Goal: Task Accomplishment & Management: Manage account settings

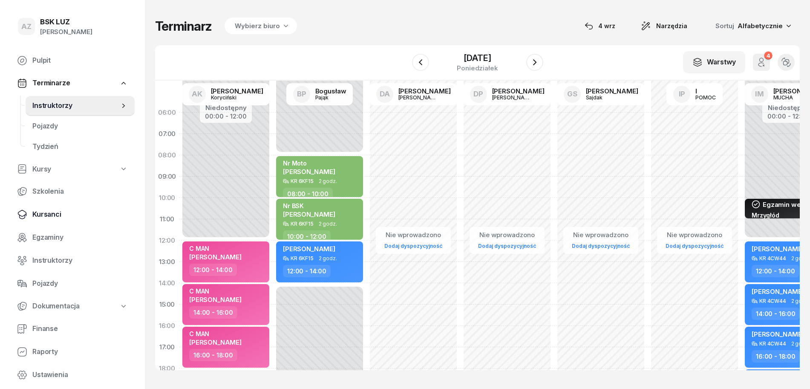
click at [63, 210] on span "Kursanci" at bounding box center [79, 214] width 95 height 11
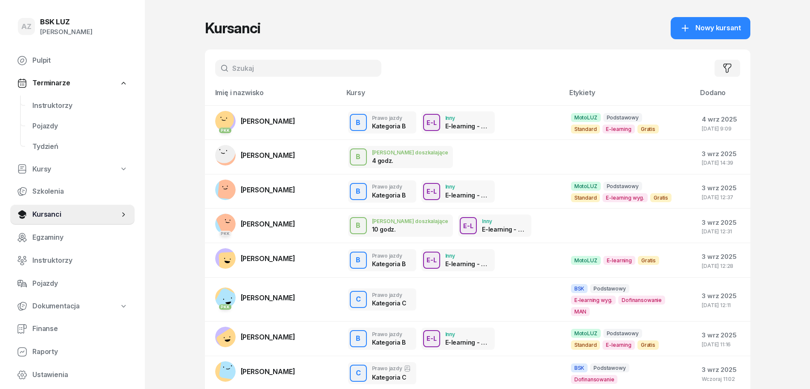
click at [262, 66] on input "text" at bounding box center [298, 68] width 166 height 17
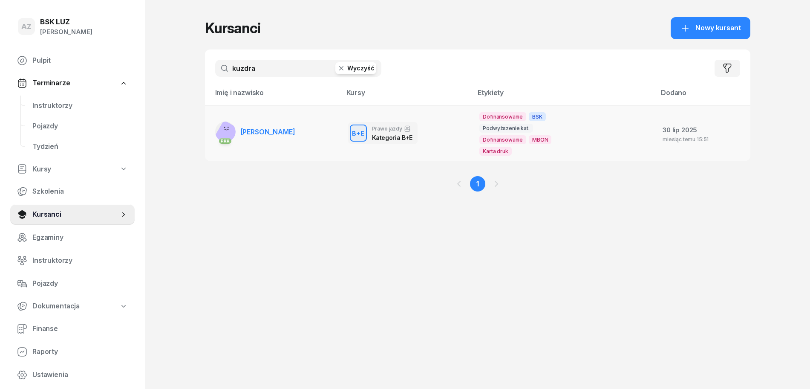
type input "kuzdra"
click at [289, 127] on span "[PERSON_NAME]" at bounding box center [268, 131] width 55 height 9
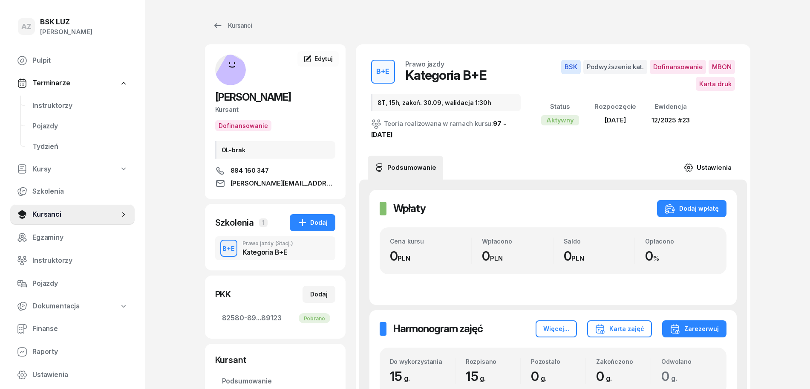
click at [713, 165] on link "Ustawienia" at bounding box center [707, 168] width 61 height 24
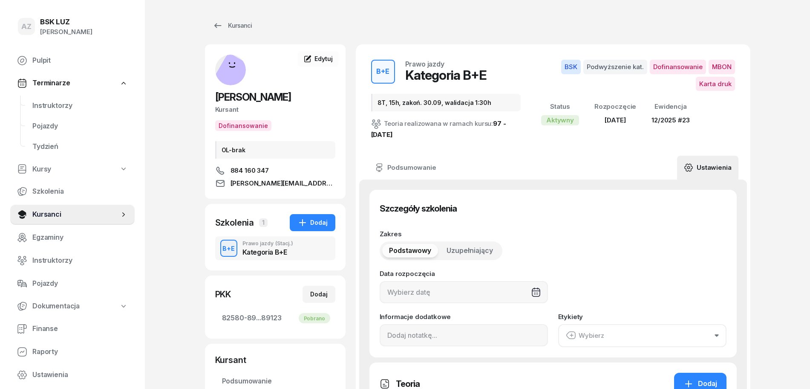
type input "[DATE]"
type input "8T, 15h, zakoń. 30.09, walidacja 1:30h"
type input "15"
type input "82580"
type input "89016"
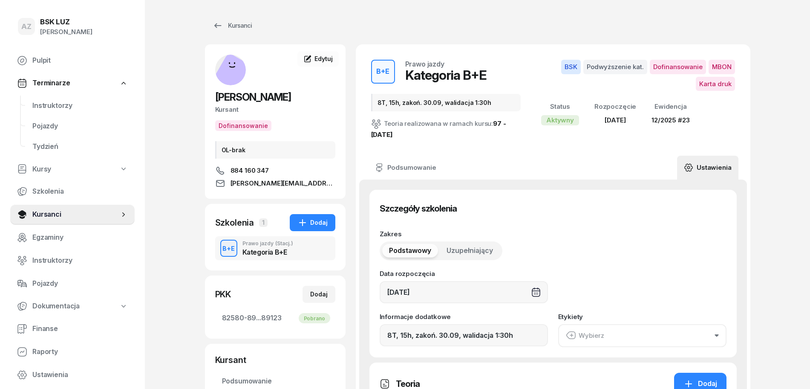
type input "87193"
type input "89123"
type input "12/2025"
type input "23"
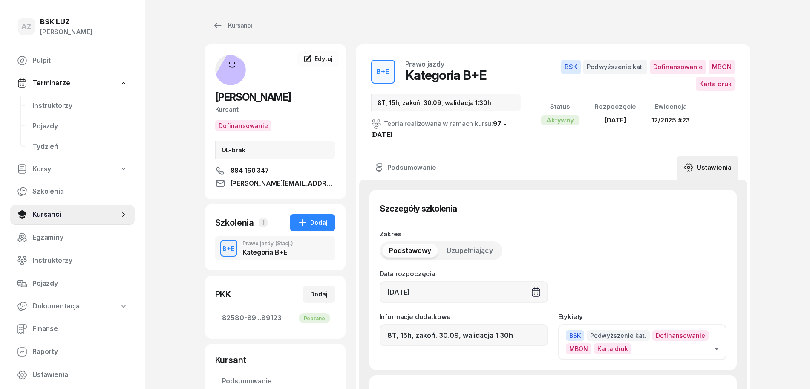
click at [719, 349] on button "BSK Podwyższenie kat. Dofinansowanie MBON Karta druk" at bounding box center [642, 342] width 168 height 36
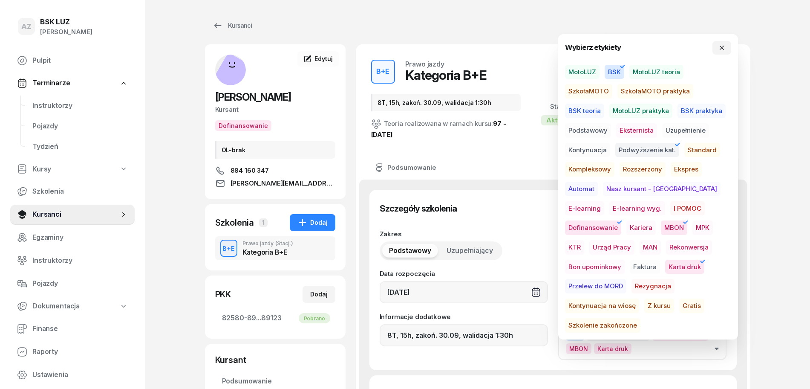
click at [640, 318] on span "Szkolenie zakończone" at bounding box center [602, 325] width 75 height 14
click at [720, 48] on icon "button" at bounding box center [721, 47] width 7 height 7
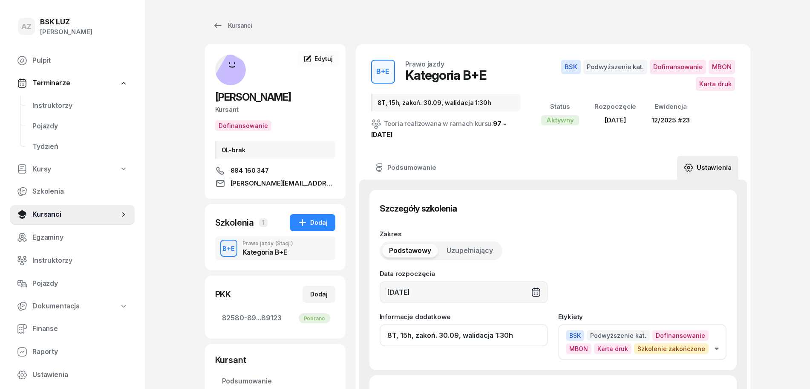
click at [517, 331] on input "8T, 15h, zakoń. 30.09, walidacja 1:30h" at bounding box center [464, 335] width 168 height 22
drag, startPoint x: 505, startPoint y: 335, endPoint x: 545, endPoint y: 348, distance: 42.3
click at [545, 348] on div "Informacje dodatkowe 8T, 15h, zakoń. 30.09, walidacja 1:30h, ZAŚW. NR" at bounding box center [464, 336] width 168 height 46
click at [539, 334] on input "8T, 15h, zakoń. 30.09, walidacja 1:30h, ZAŚW. NR" at bounding box center [464, 335] width 168 height 22
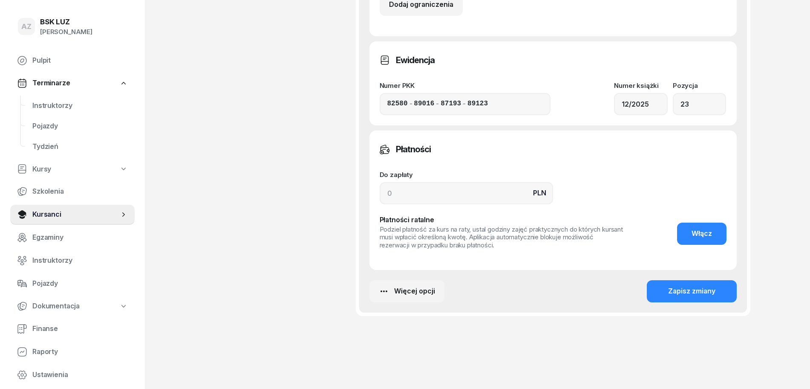
scroll to position [649, 0]
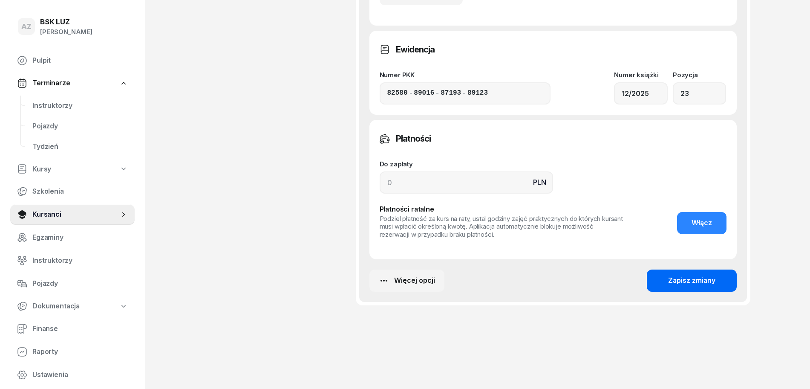
type input "8T, 15h, zakoń. 30.09, walidacja 1:30h, ZAŚW. NR 319/2025"
click at [701, 277] on div "Zapisz zmiany" at bounding box center [691, 280] width 47 height 11
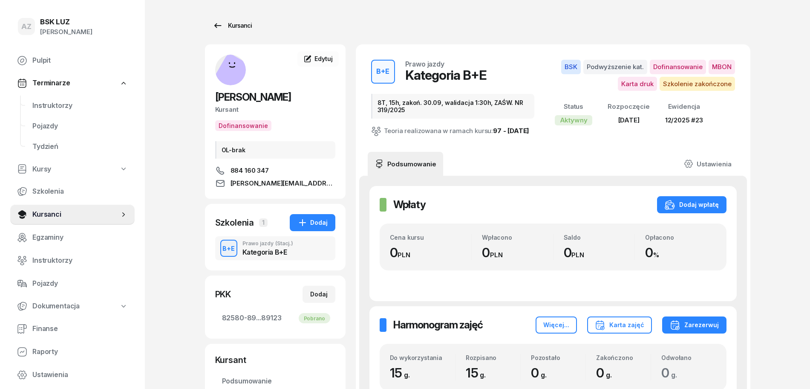
click at [241, 26] on div "Kursanci" at bounding box center [232, 25] width 39 height 10
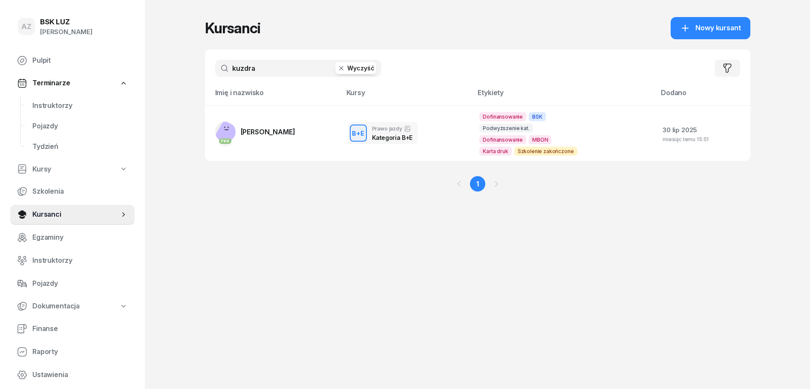
click at [367, 68] on button "Wyczyść" at bounding box center [355, 68] width 41 height 12
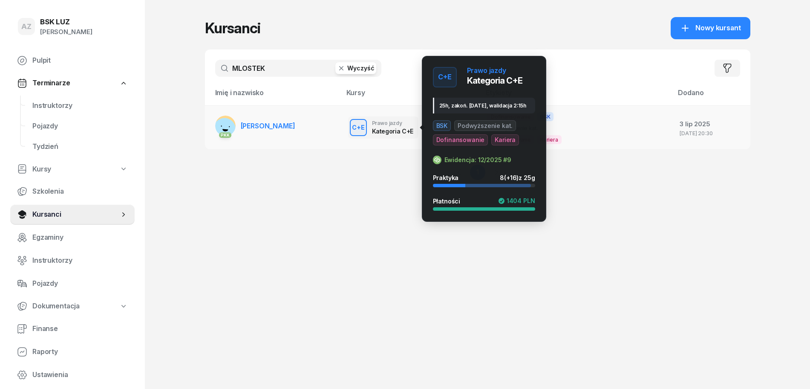
type input "MLOSTEK"
click at [372, 125] on div "Prawo jazdy" at bounding box center [392, 123] width 41 height 6
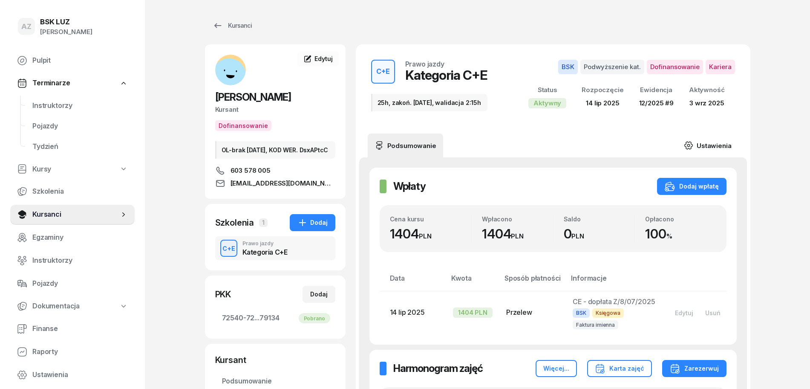
click at [714, 145] on link "Ustawienia" at bounding box center [707, 145] width 61 height 24
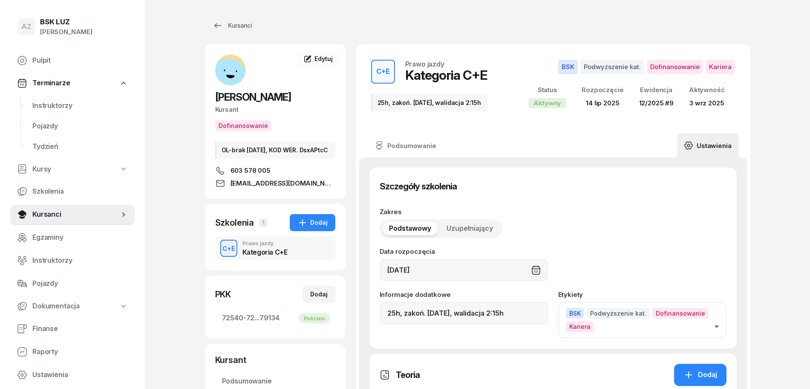
click at [720, 325] on button "BSK Podwyższenie kat. Dofinansowanie Kariera" at bounding box center [642, 320] width 168 height 36
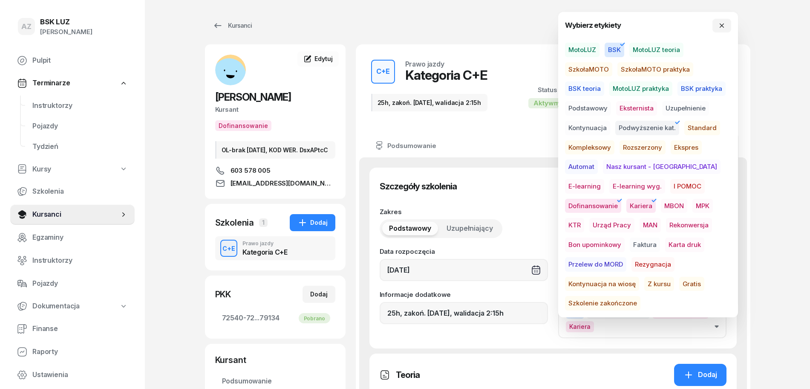
click at [640, 296] on span "Szkolenie zakończone" at bounding box center [602, 303] width 75 height 14
click at [722, 28] on icon "button" at bounding box center [721, 25] width 7 height 7
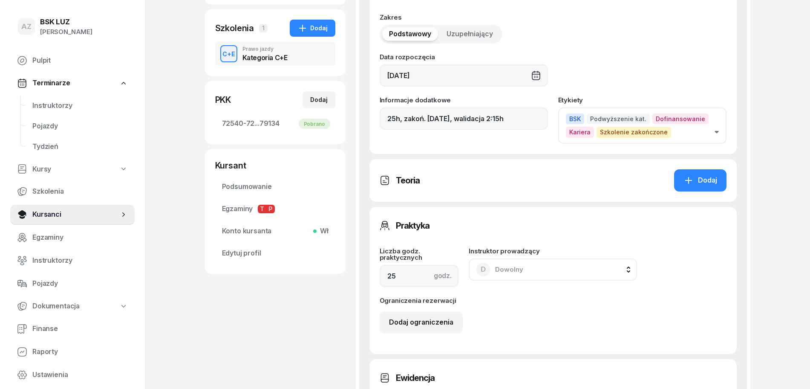
scroll to position [213, 0]
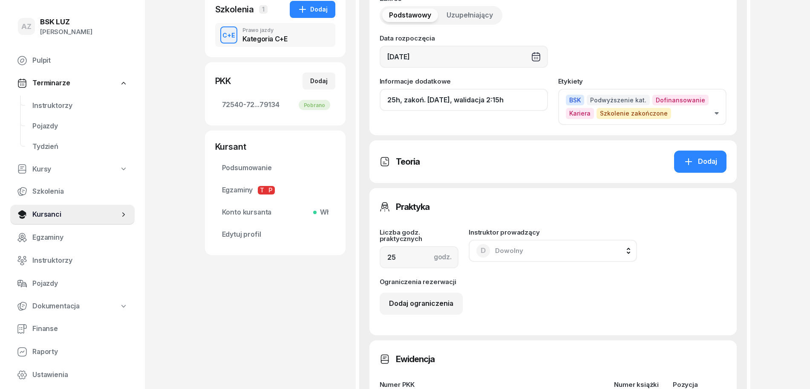
click at [529, 107] on input "25h, zakoń. [DATE], walidacja 2:15h" at bounding box center [464, 100] width 168 height 22
paste input "ZAŚW. NR"
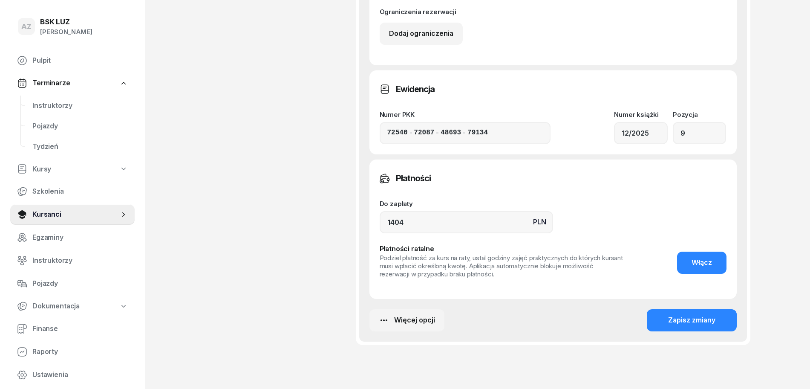
scroll to position [522, 0]
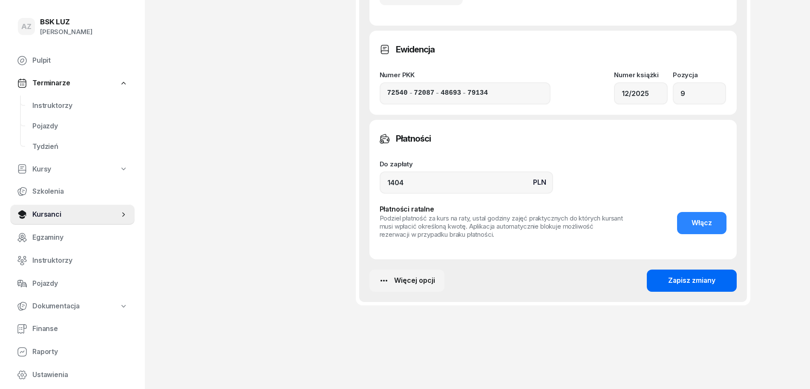
type input "25h, zakoń. [DATE], walidacja 2:15h, ZAŚW. NR 313/2025"
click at [700, 279] on div "Zapisz zmiany" at bounding box center [691, 280] width 47 height 11
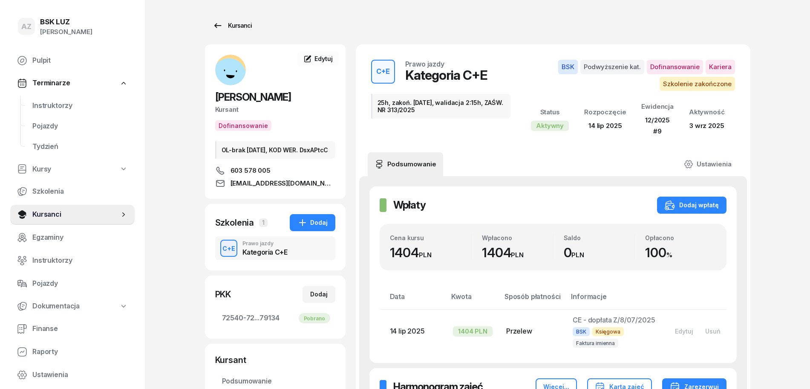
click at [239, 26] on div "Kursanci" at bounding box center [232, 25] width 39 height 10
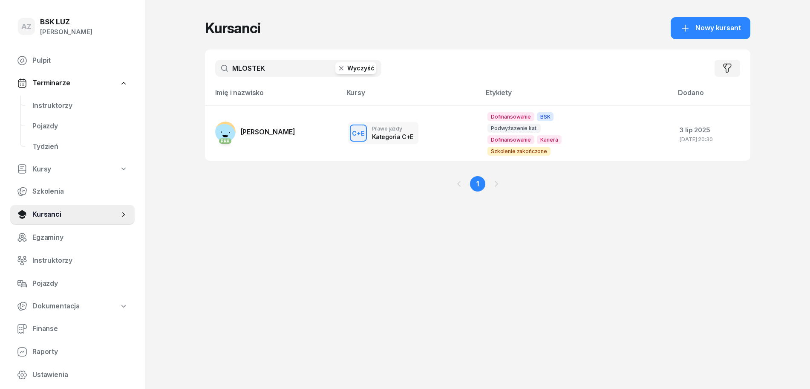
click at [368, 68] on button "Wyczyść" at bounding box center [355, 68] width 41 height 12
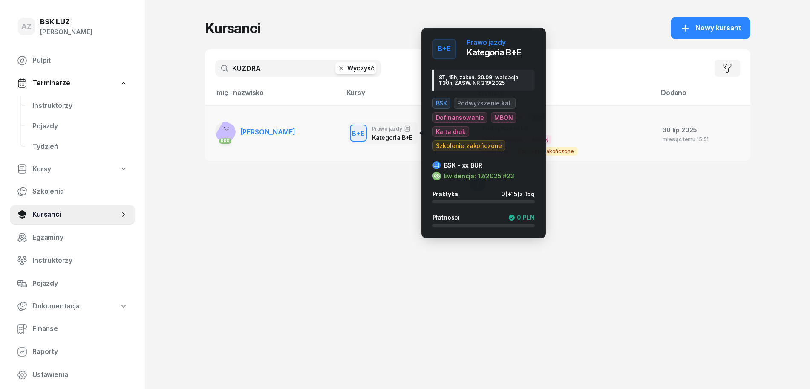
type input "KUZDRA"
click at [389, 137] on div "Kategoria B+E" at bounding box center [392, 137] width 40 height 7
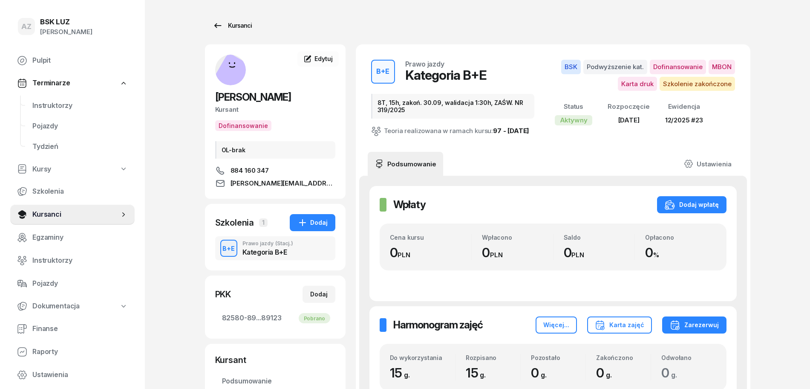
click at [245, 21] on div "Kursanci" at bounding box center [232, 25] width 39 height 10
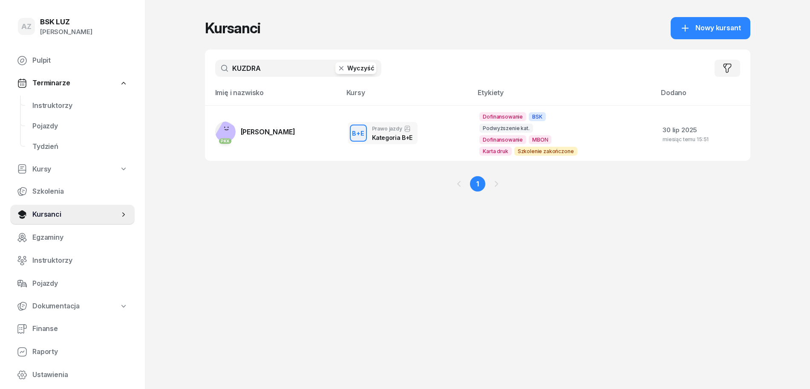
click at [365, 63] on button "Wyczyść" at bounding box center [355, 68] width 41 height 12
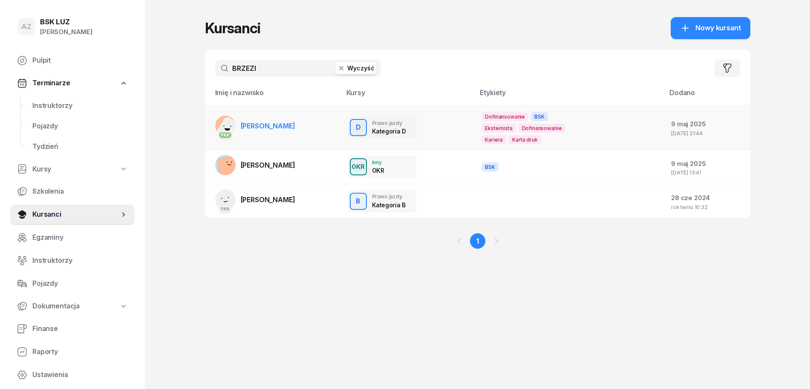
type input "BRZEZI"
click at [327, 123] on td "PKK [PERSON_NAME]" at bounding box center [273, 127] width 136 height 44
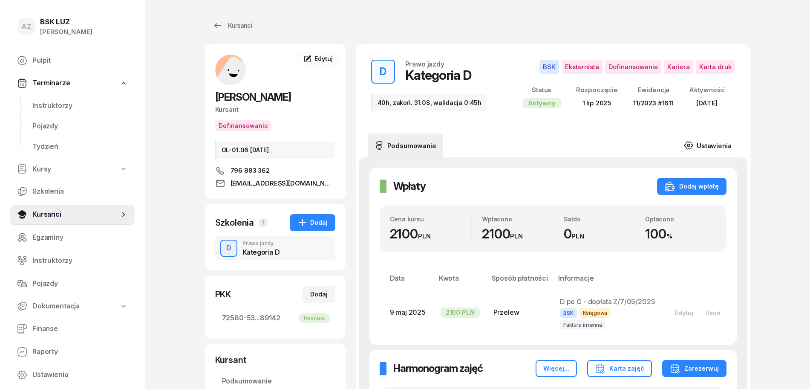
click at [717, 143] on link "Ustawienia" at bounding box center [707, 145] width 61 height 24
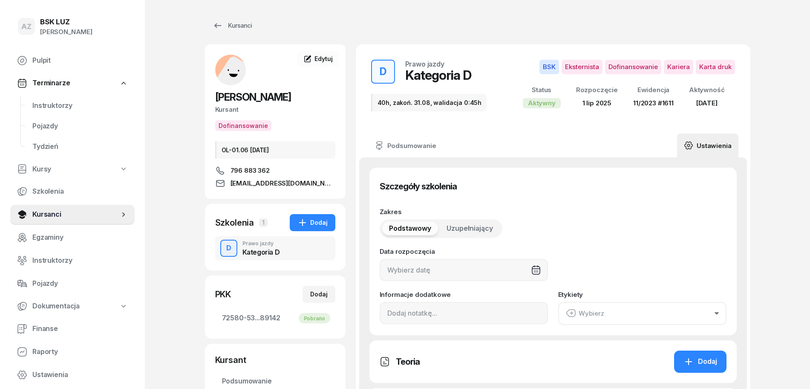
type input "[DATE]"
type input "40h, zakoń. 31.08, walidacja 0:45h"
type input "40"
type input "11/2023"
type input "1611"
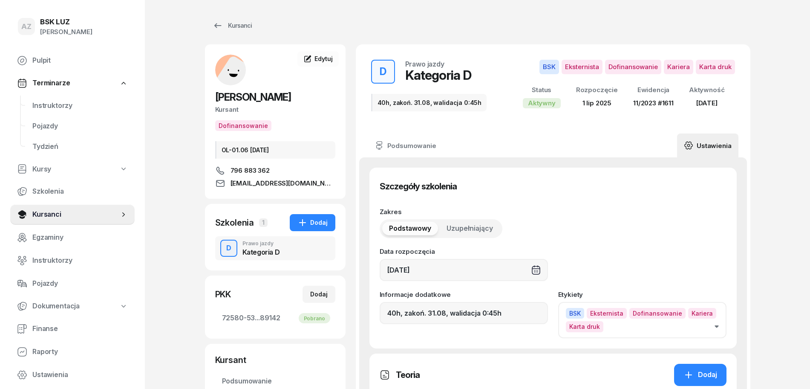
click at [717, 326] on icon "button" at bounding box center [716, 326] width 4 height 3
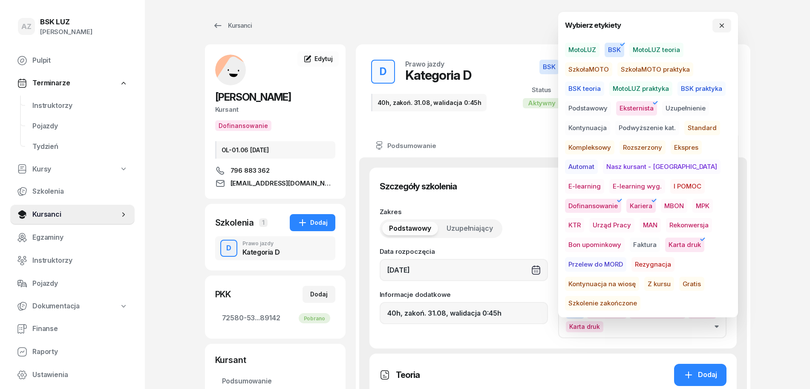
click at [640, 296] on span "Szkolenie zakończone" at bounding box center [602, 303] width 75 height 14
click at [720, 28] on icon "button" at bounding box center [721, 25] width 7 height 7
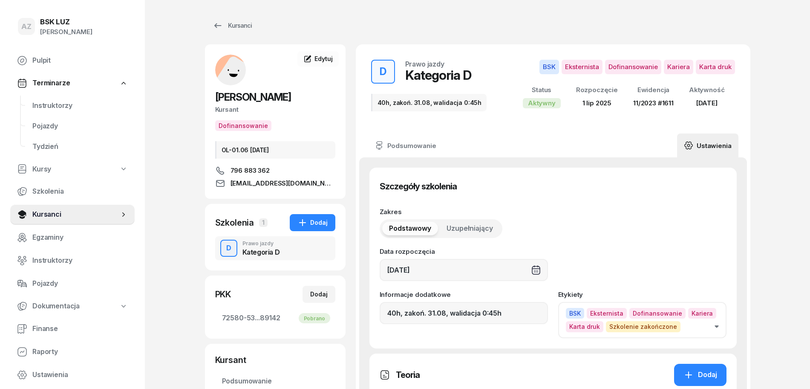
click at [506, 324] on div "Informacje dodatkowe 40h, zakoń. 31.08, walidacja 0:45h" at bounding box center [464, 314] width 168 height 46
click at [507, 317] on input "40h, zakoń. 31.08, walidacja 0:45h" at bounding box center [464, 313] width 168 height 22
paste input "ZAŚW. NR"
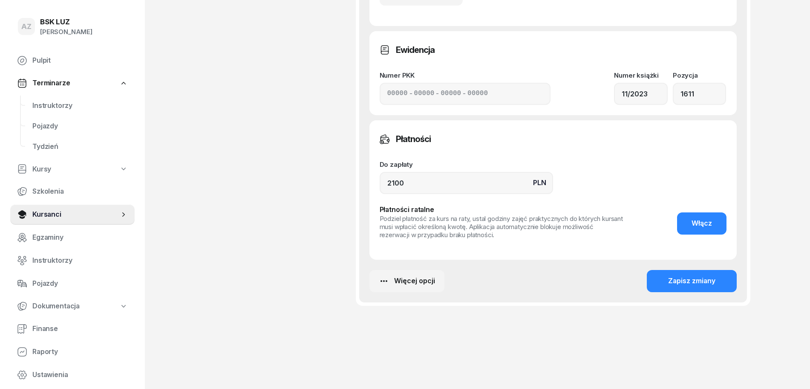
scroll to position [522, 0]
type input "40h, zakoń. 31.08, walidacja 0:45h, ZAŚW. NR 302/2025"
click at [692, 279] on div "Zapisz zmiany" at bounding box center [691, 280] width 47 height 11
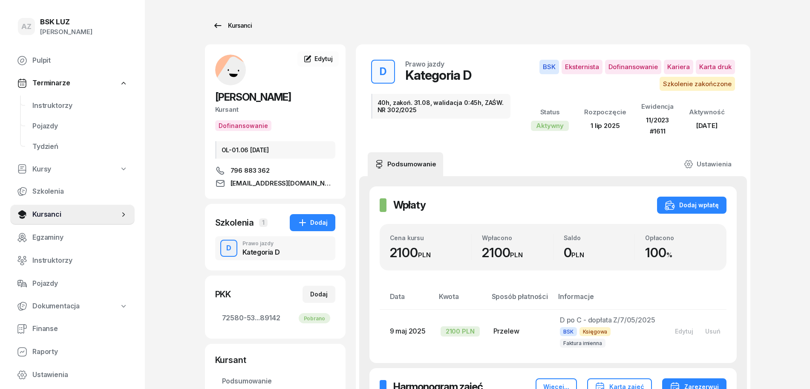
click at [242, 24] on div "Kursanci" at bounding box center [232, 25] width 39 height 10
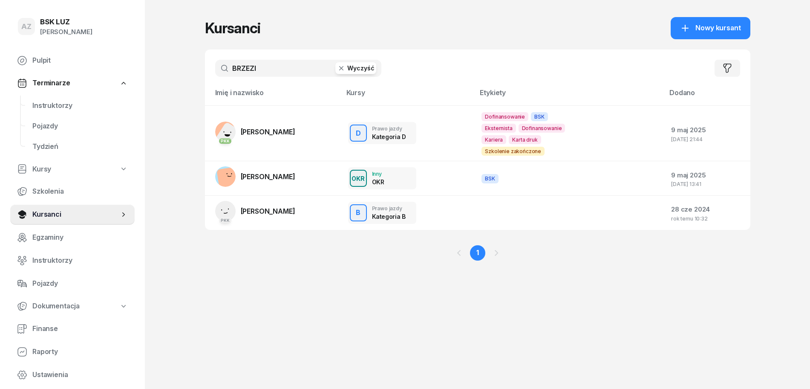
click at [361, 68] on button "Wyczyść" at bounding box center [355, 68] width 41 height 12
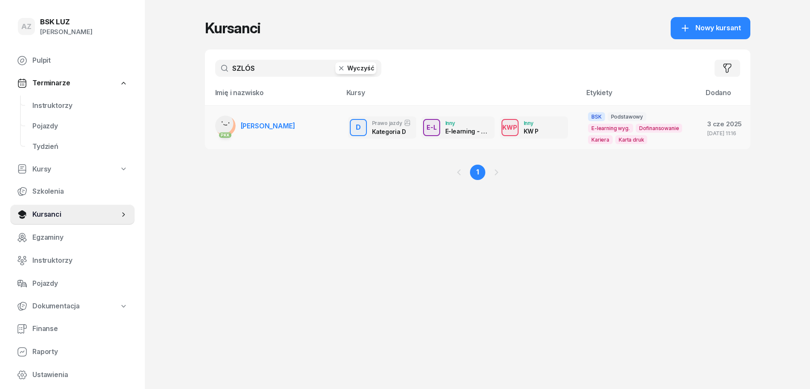
type input "SZLÓS"
click at [295, 128] on span "[PERSON_NAME]" at bounding box center [268, 125] width 55 height 9
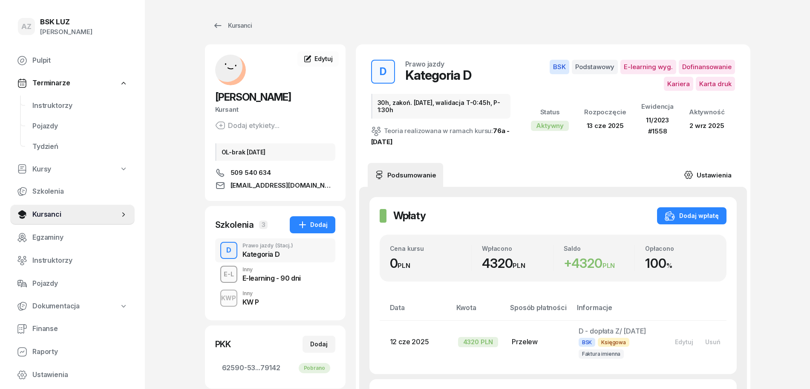
click at [720, 172] on link "Ustawienia" at bounding box center [707, 175] width 61 height 24
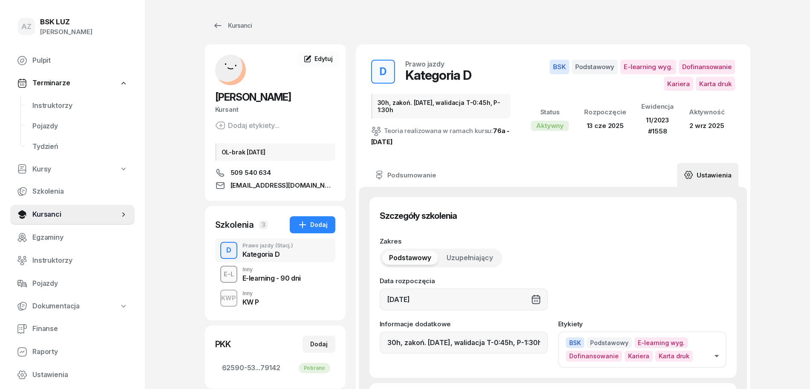
click at [716, 355] on icon "button" at bounding box center [716, 355] width 4 height 3
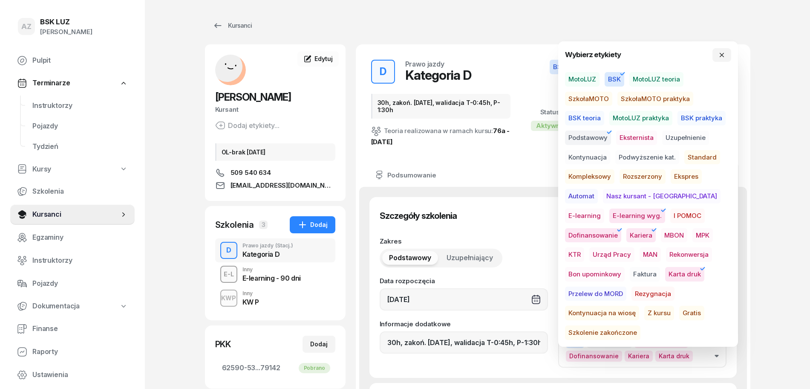
click at [640, 325] on span "Szkolenie zakończone" at bounding box center [602, 332] width 75 height 14
click at [722, 55] on icon "button" at bounding box center [722, 55] width 4 height 4
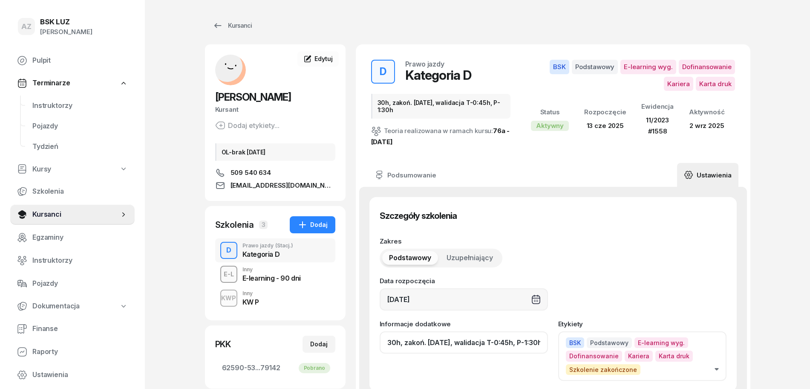
click at [493, 344] on input "30h, zakoń. [DATE], walidacja T-0:45h, P-1:30h" at bounding box center [464, 342] width 168 height 22
click at [537, 349] on input "30h, zakoń. [DATE], walid T-0:45h, P-1:30h" at bounding box center [464, 342] width 168 height 22
paste input "ZAŚW. NR"
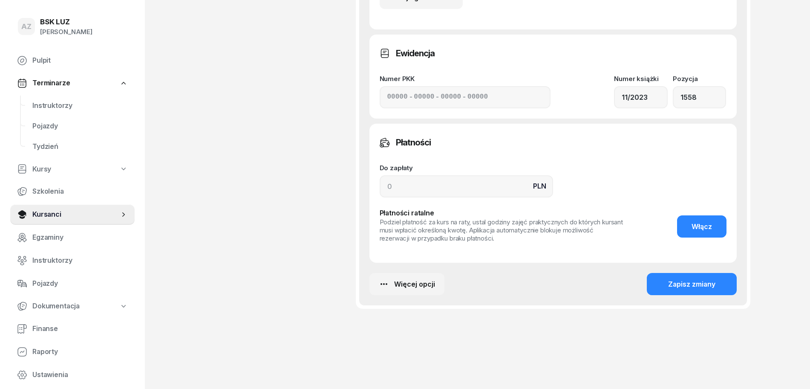
scroll to position [670, 0]
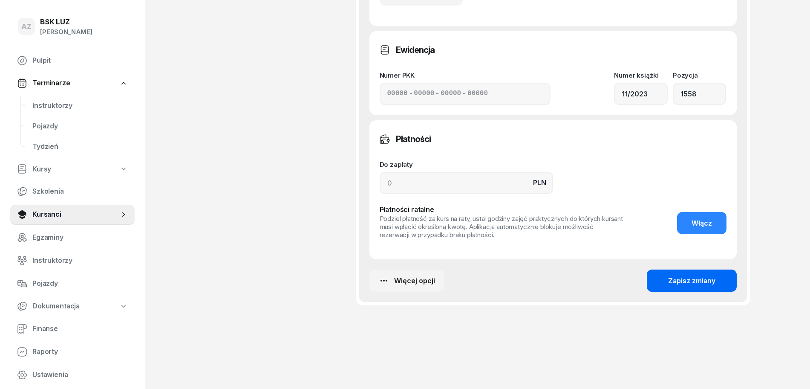
type input "30h, zakoń. [DATE], walid T-0:45h, P-1:30h,ZAŚW. NR 303/2025"
click at [692, 282] on div "Zapisz zmiany" at bounding box center [691, 280] width 47 height 11
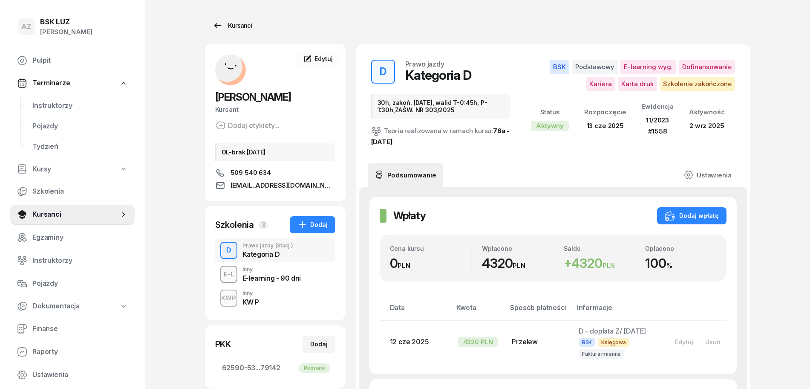
click at [241, 23] on div "Kursanci" at bounding box center [232, 25] width 39 height 10
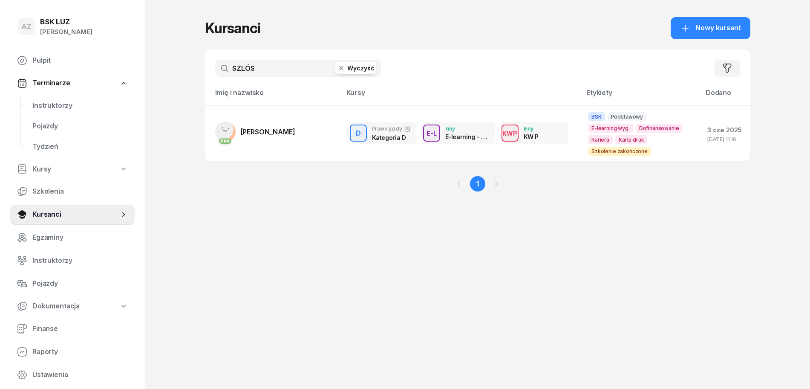
click at [362, 66] on button "Wyczyść" at bounding box center [355, 68] width 41 height 12
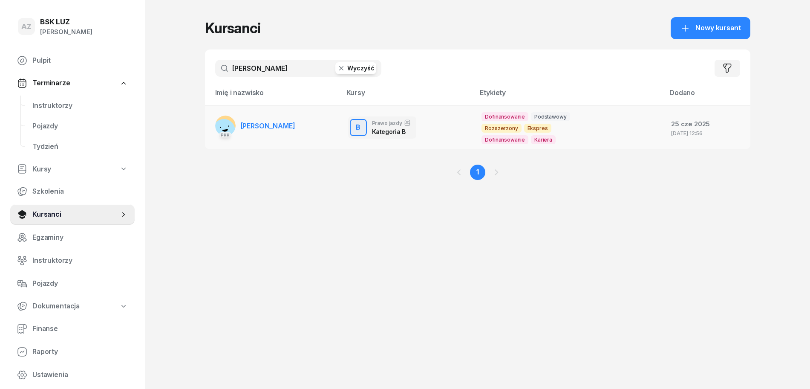
type input "[PERSON_NAME]"
click at [295, 128] on span "[PERSON_NAME]" at bounding box center [268, 125] width 55 height 9
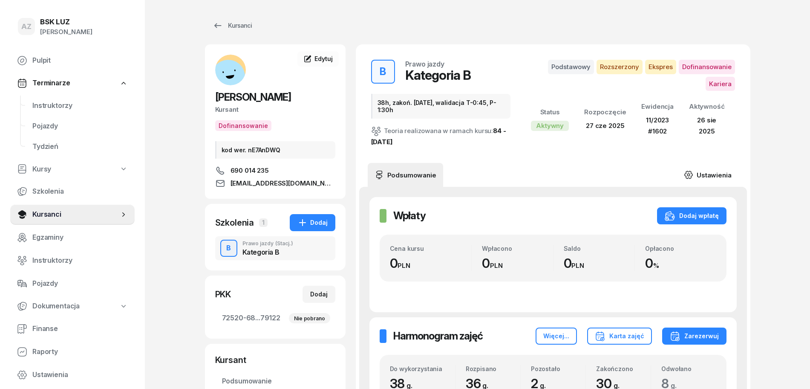
click at [710, 173] on link "Ustawienia" at bounding box center [707, 175] width 61 height 24
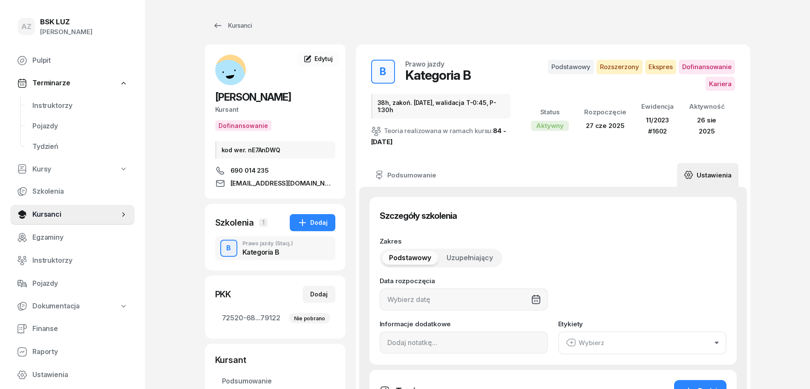
type input "[DATE]"
type input "38h, zakoń. [DATE], walidacja T-0:45, P-1:30h"
type input "38"
type input "11/2023"
type input "1602"
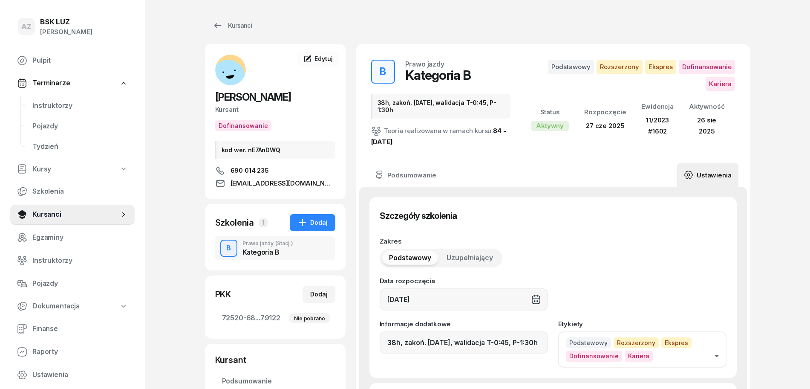
click at [717, 355] on icon "button" at bounding box center [716, 355] width 4 height 3
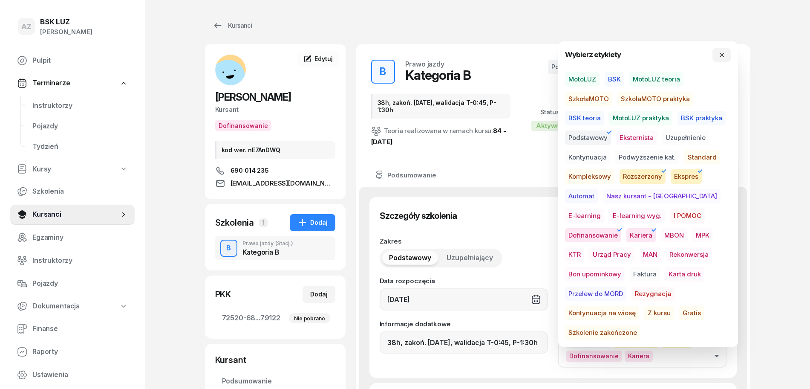
click at [640, 325] on span "Szkolenie zakończone" at bounding box center [602, 332] width 75 height 14
click at [720, 56] on icon "button" at bounding box center [721, 55] width 7 height 7
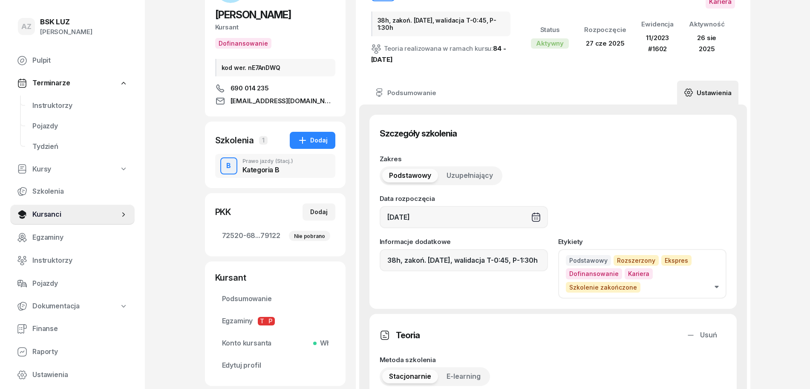
scroll to position [107, 0]
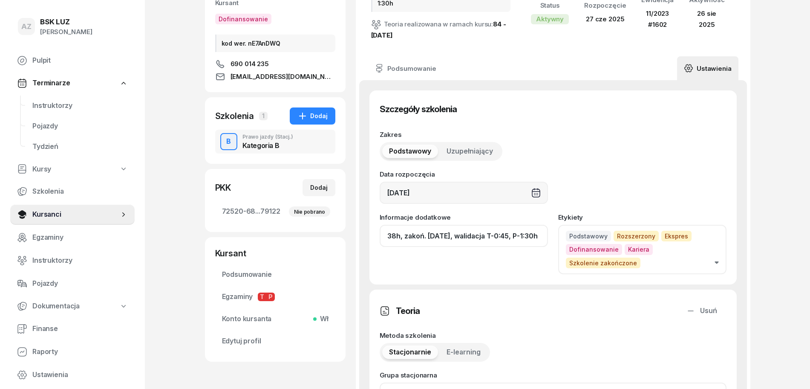
click at [499, 239] on input "38h, zakoń. [DATE], walidacja T-0:45, P-1:30h" at bounding box center [464, 236] width 168 height 22
click at [543, 239] on input "38h, zakoń. [DATE], waliD T-0:45, P-1:30h" at bounding box center [464, 236] width 168 height 22
paste input "ZAŚW. NR"
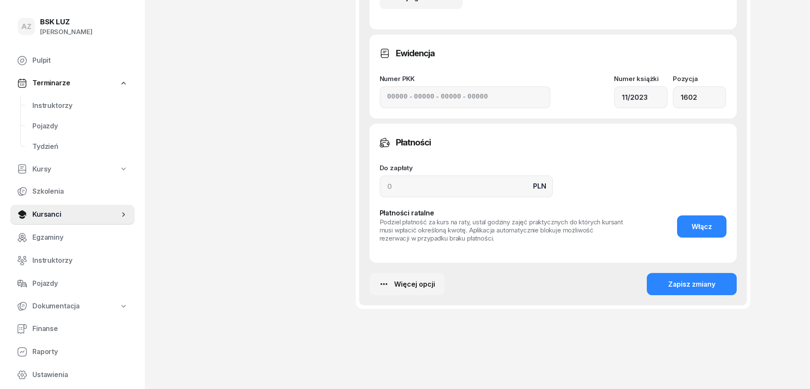
scroll to position [670, 0]
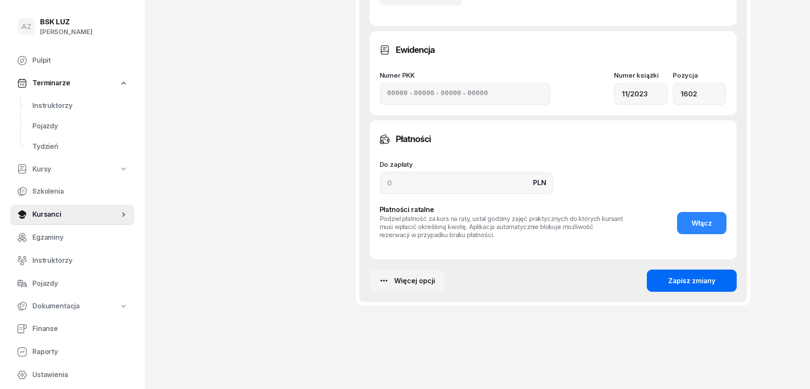
type input "38h, zakoń. [DATE], waliD T-0:45, P-1:30h, ZAŚW. NR 342/2025"
click at [686, 276] on div "Zapisz zmiany" at bounding box center [691, 280] width 47 height 11
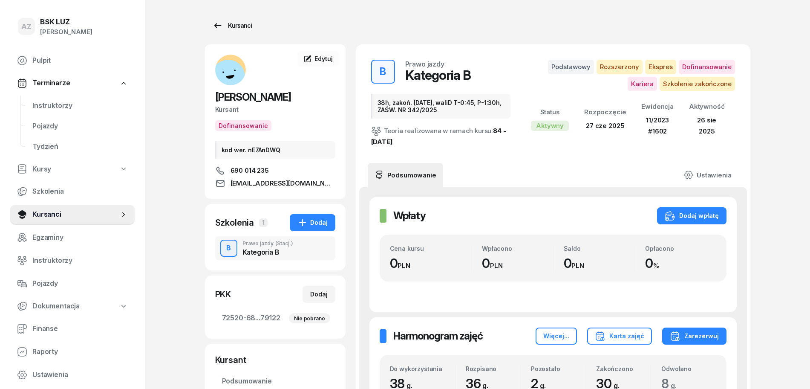
click at [242, 21] on div "Kursanci" at bounding box center [232, 25] width 39 height 10
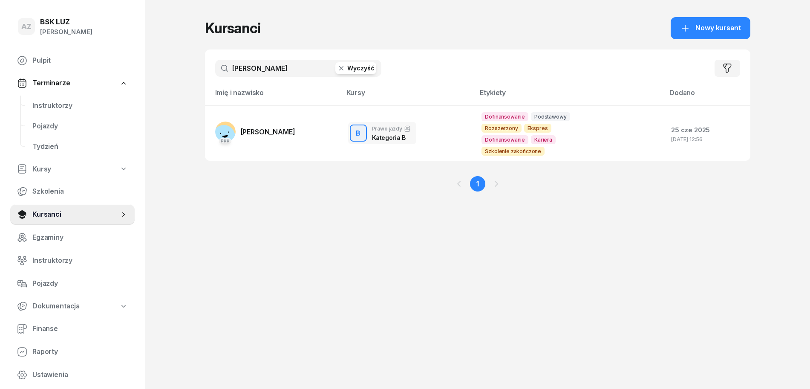
click at [368, 67] on button "Wyczyść" at bounding box center [355, 68] width 41 height 12
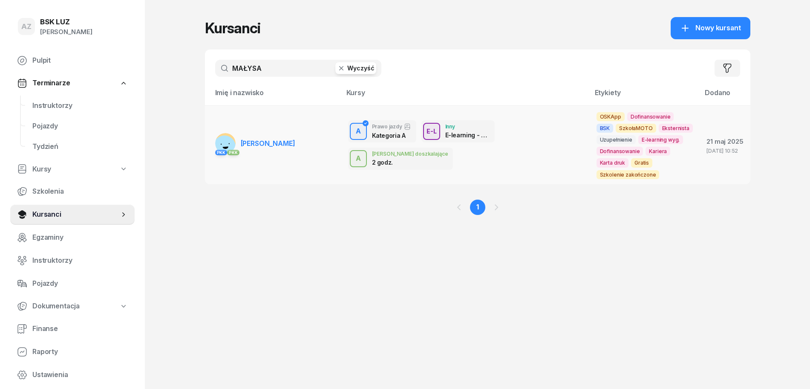
type input "MAŁYSA"
click at [277, 141] on span "[PERSON_NAME]" at bounding box center [268, 143] width 55 height 9
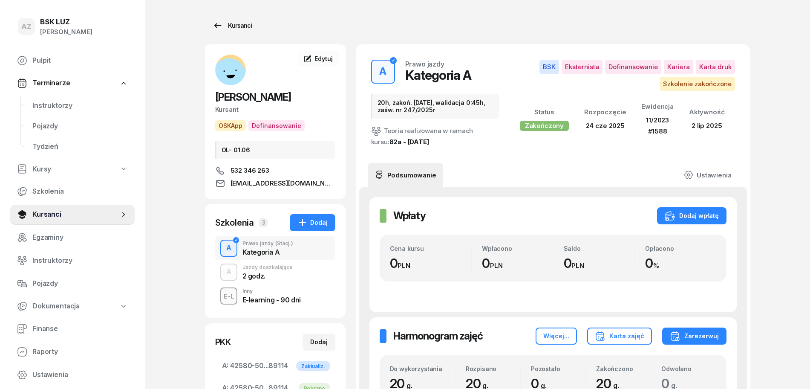
click at [237, 24] on div "Kursanci" at bounding box center [232, 25] width 39 height 10
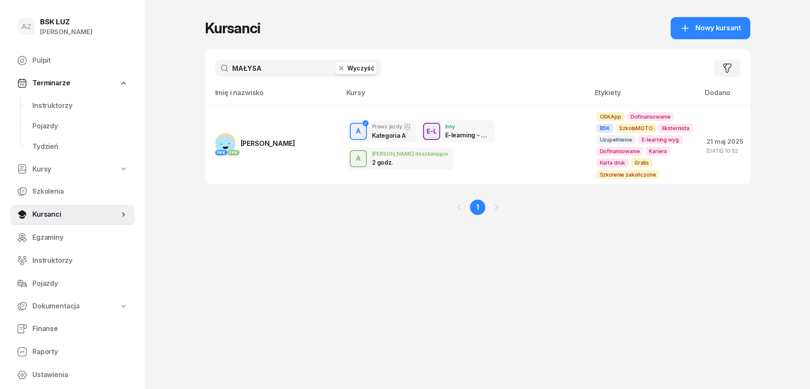
click at [355, 67] on button "Wyczyść" at bounding box center [355, 68] width 41 height 12
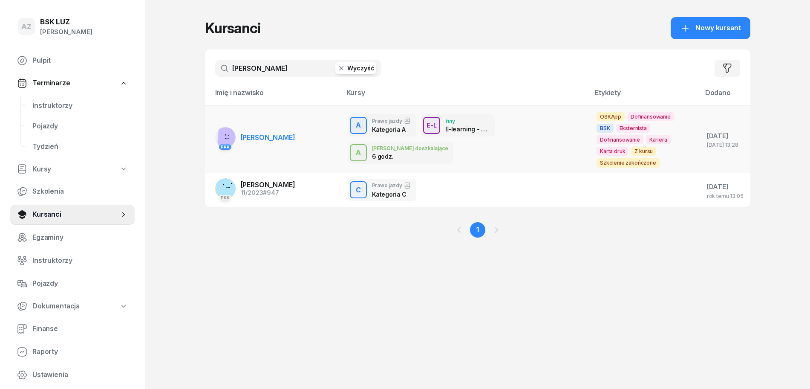
type input "[PERSON_NAME]"
click at [295, 133] on span "[PERSON_NAME]" at bounding box center [268, 137] width 55 height 9
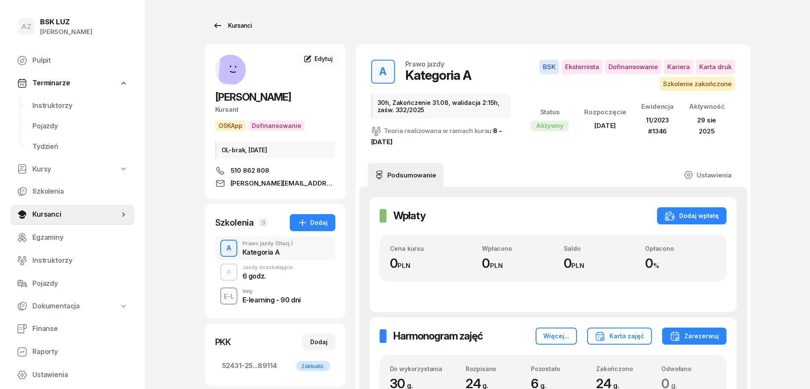
click at [242, 24] on div "Kursanci" at bounding box center [232, 25] width 39 height 10
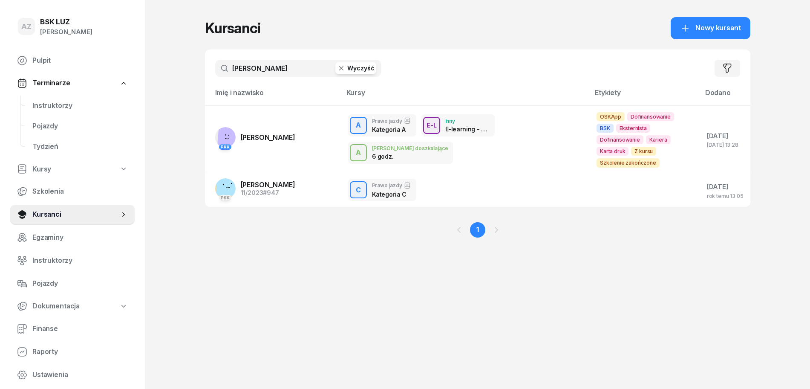
click at [363, 63] on button "Wyczyść" at bounding box center [355, 68] width 41 height 12
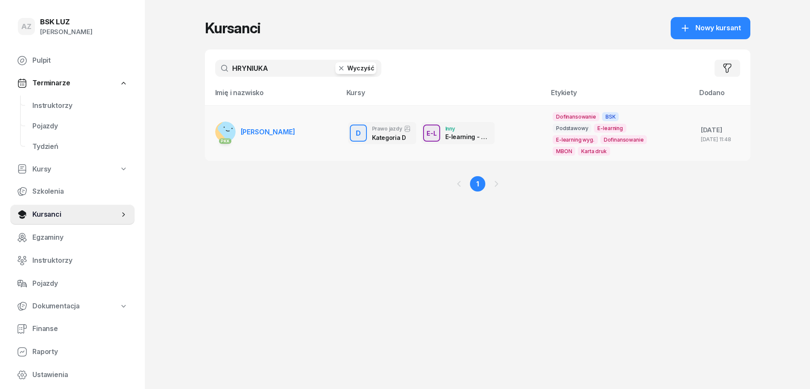
type input "HRYNIUKA"
click at [273, 127] on link "PKK [PERSON_NAME]" at bounding box center [255, 131] width 80 height 20
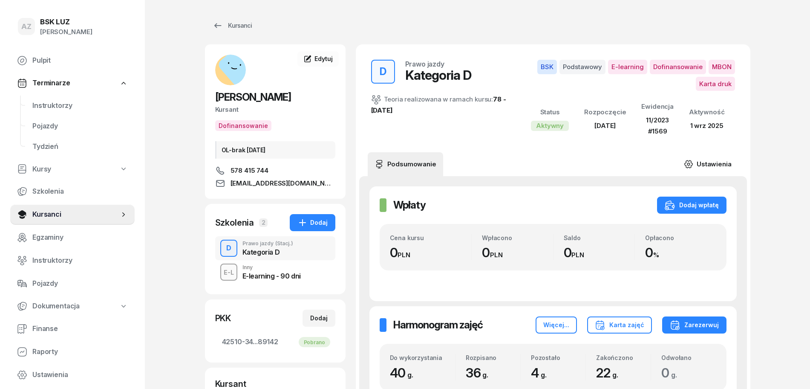
click at [714, 162] on link "Ustawienia" at bounding box center [707, 164] width 61 height 24
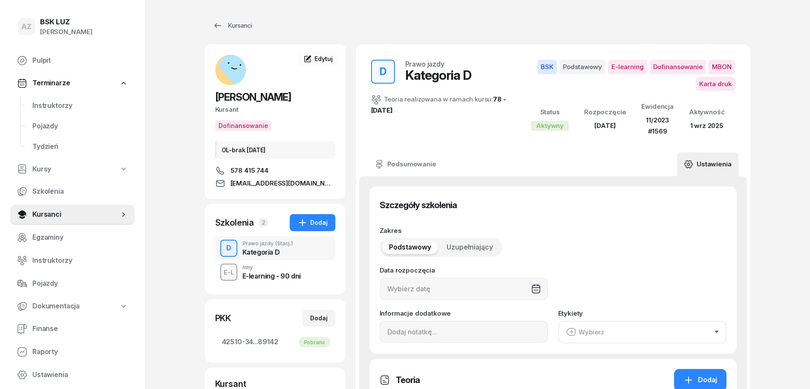
type input "[DATE]"
type input "40"
type input "42510"
type input "34078"
type input "81803"
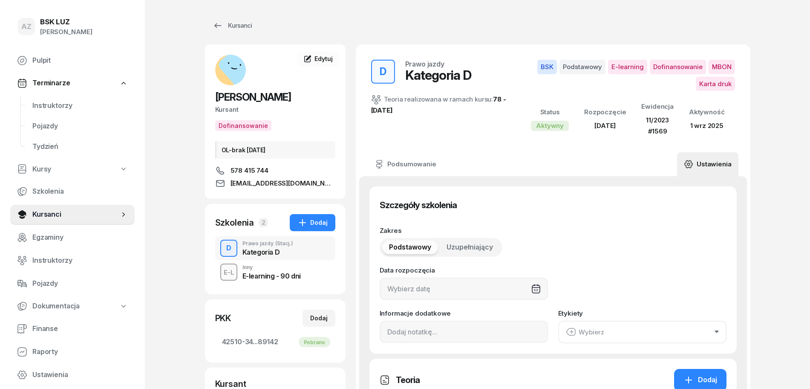
type input "89142"
type input "11/2023"
type input "1569"
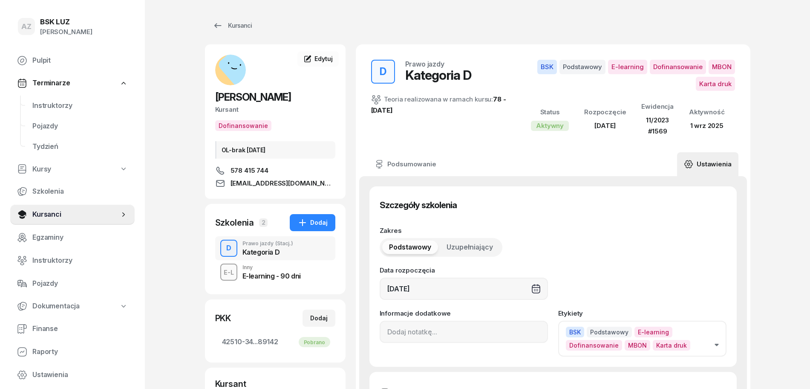
click at [716, 343] on icon "button" at bounding box center [716, 344] width 4 height 3
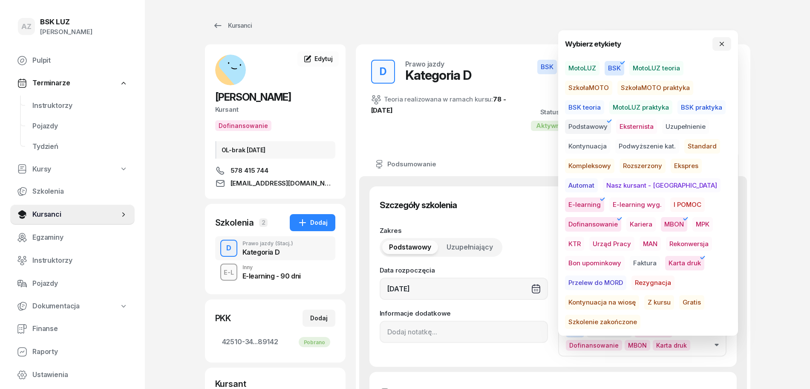
click at [640, 314] on span "Szkolenie zakończone" at bounding box center [602, 321] width 75 height 14
click at [728, 43] on button "button" at bounding box center [721, 44] width 19 height 14
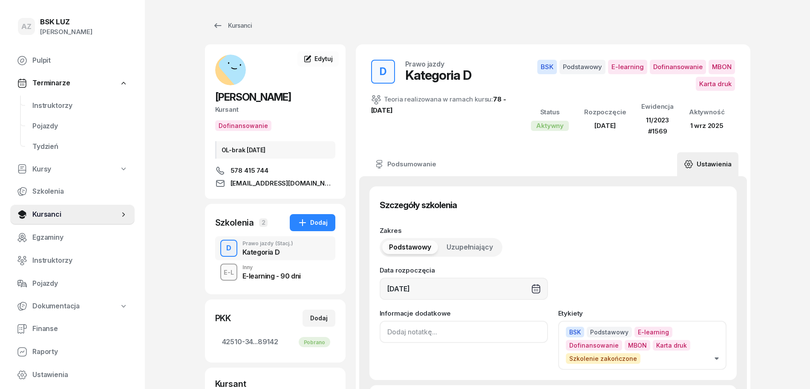
click at [389, 337] on input at bounding box center [464, 331] width 168 height 22
paste input "ZAŚW. NR"
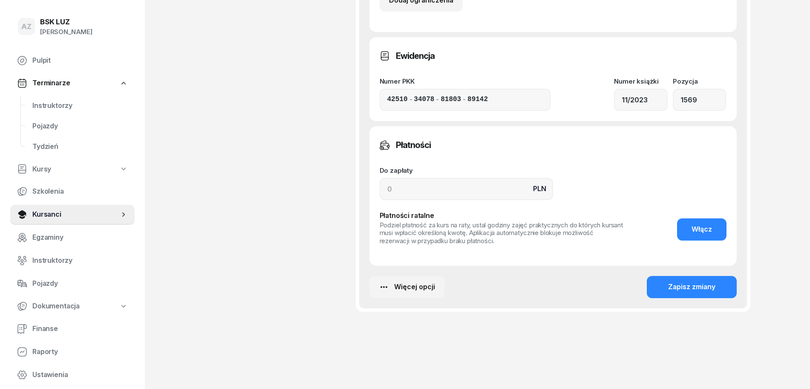
scroll to position [659, 0]
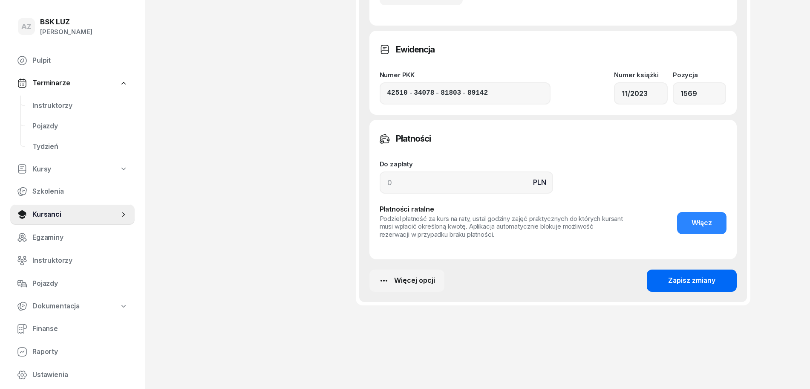
type input "ZAŚW. NR 299/2025"
click at [703, 279] on div "Zapisz zmiany" at bounding box center [691, 280] width 47 height 11
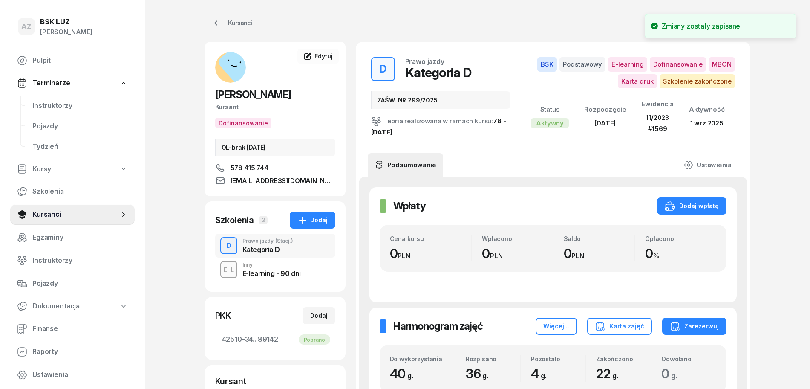
scroll to position [0, 0]
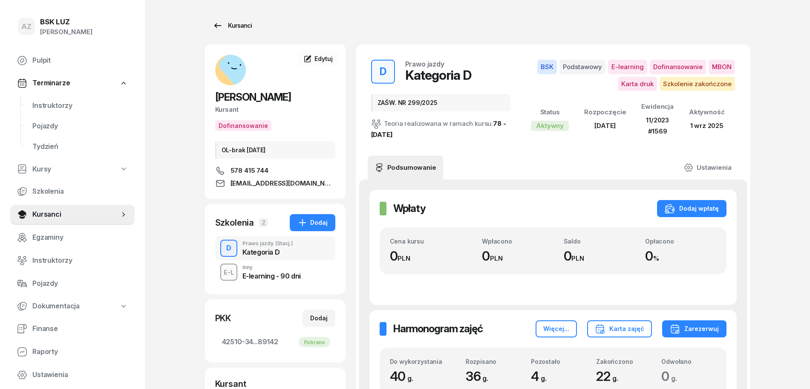
click at [240, 25] on div "Kursanci" at bounding box center [232, 25] width 39 height 10
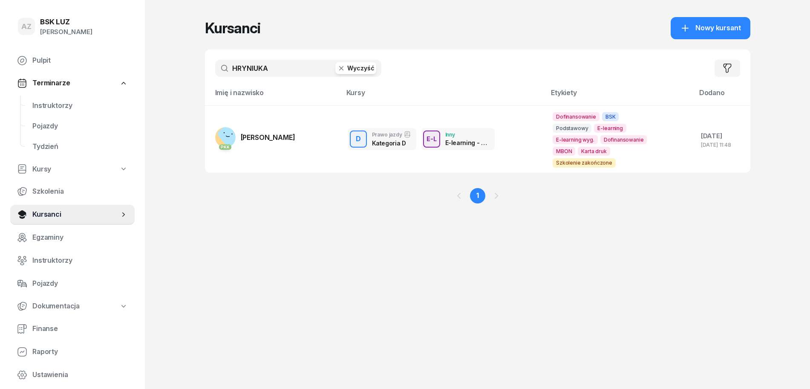
click at [366, 66] on button "Wyczyść" at bounding box center [355, 68] width 41 height 12
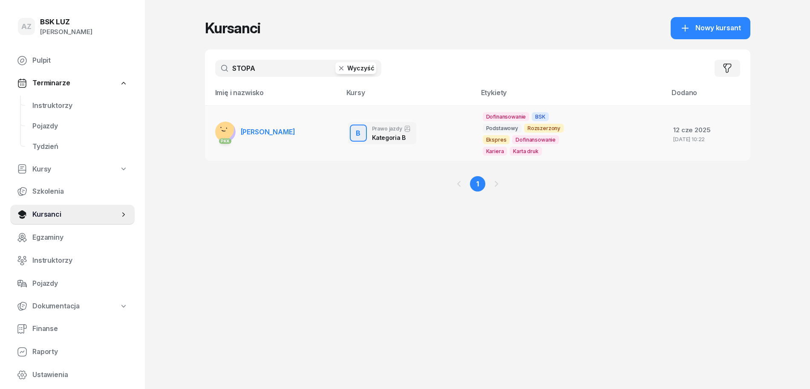
type input "STOPA"
click at [293, 130] on td "PKK [PERSON_NAME]" at bounding box center [273, 132] width 136 height 55
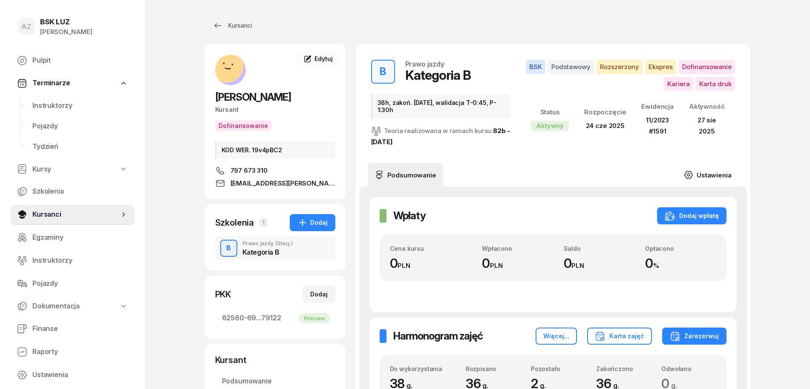
click at [716, 176] on link "Ustawienia" at bounding box center [707, 175] width 61 height 24
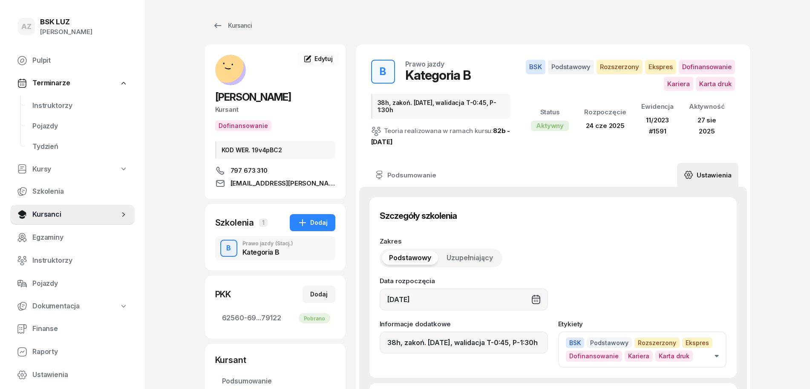
click at [717, 354] on button "BSK Podstawowy Rozszerzony Ekspres Dofinansowanie Kariera Karta druk" at bounding box center [642, 349] width 168 height 36
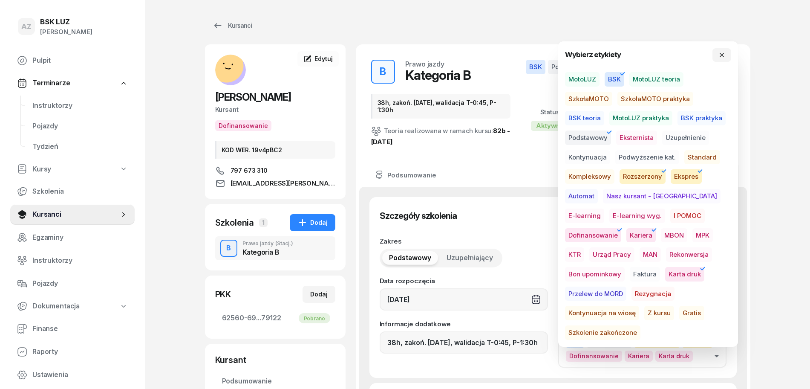
click at [640, 325] on span "Szkolenie zakończone" at bounding box center [602, 332] width 75 height 14
click at [726, 53] on button "button" at bounding box center [721, 55] width 19 height 14
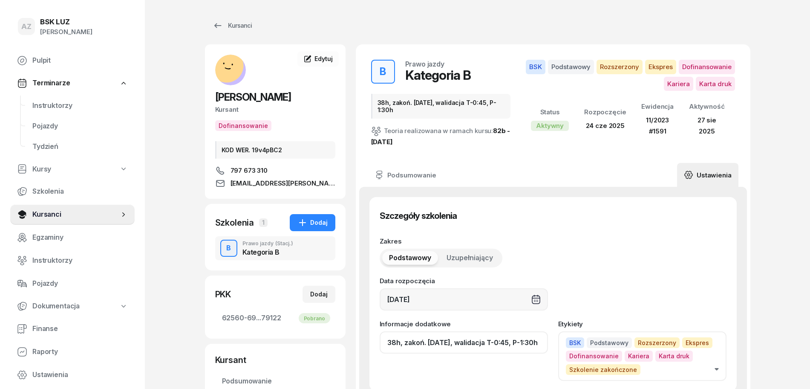
click at [492, 344] on input "38h, zakoń. [DATE], walidacja T-0:45, P-1:30h" at bounding box center [464, 342] width 168 height 22
click at [534, 343] on input "38h, zakoń. [DATE], walid T-0:45, P-1:30h" at bounding box center [464, 342] width 168 height 22
paste input "ZAŚW. NR"
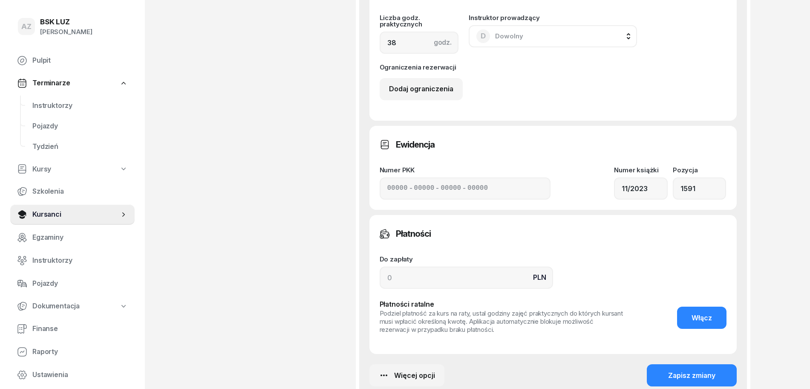
scroll to position [670, 0]
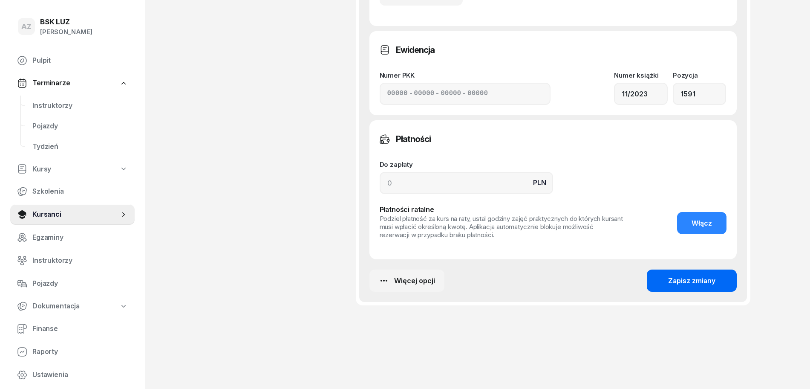
type input "38h, zakoń. [DATE], walid T-0:45, P-1:30h, ZAŚW. NR 330/2025"
click at [688, 281] on div "Zapisz zmiany" at bounding box center [691, 280] width 47 height 11
